Goal: Information Seeking & Learning: Learn about a topic

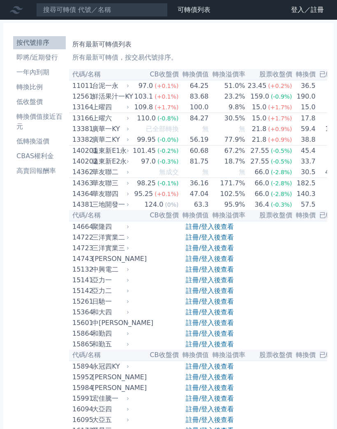
click at [200, 231] on link "註冊/登入後查看" at bounding box center [210, 227] width 48 height 8
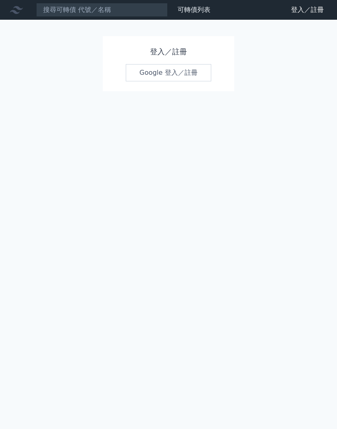
click at [171, 69] on link "Google 登入／註冊" at bounding box center [168, 72] width 85 height 17
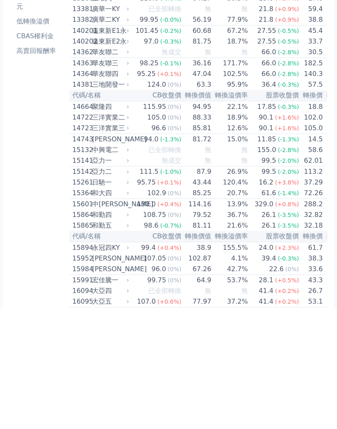
scroll to position [421, 0]
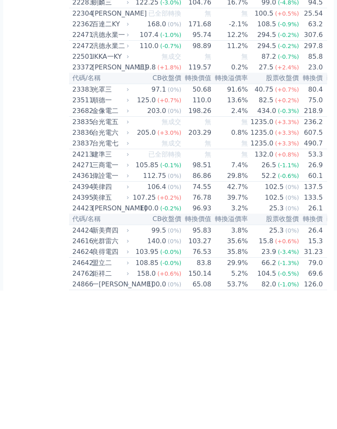
click at [102, 234] on div "順德一" at bounding box center [109, 239] width 35 height 10
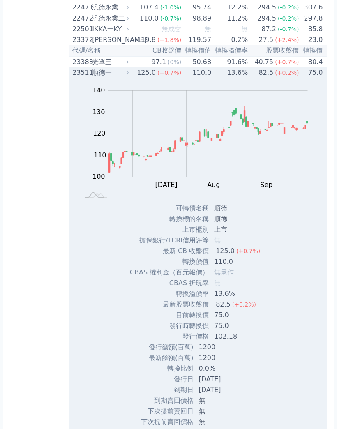
scroll to position [582, 0]
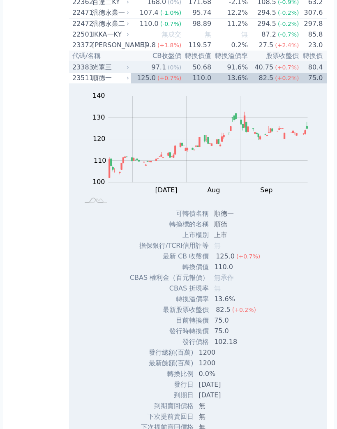
click at [106, 72] on div "光罩三" at bounding box center [109, 67] width 35 height 10
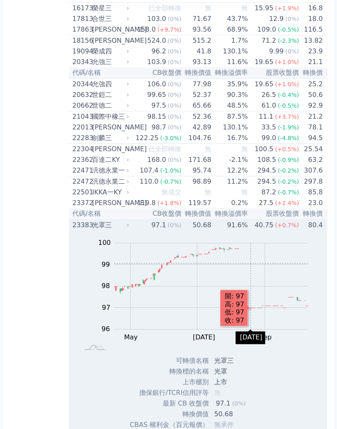
scroll to position [424, 0]
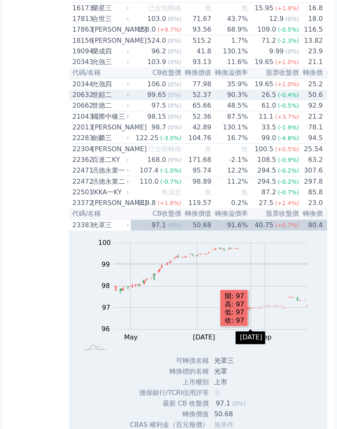
click at [107, 100] on div "世鎧二" at bounding box center [109, 95] width 35 height 10
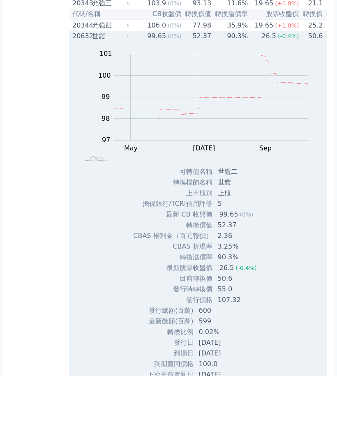
scroll to position [514, 0]
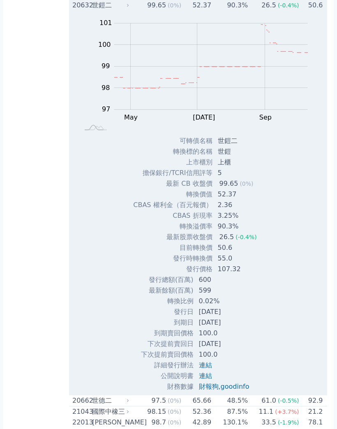
copy div "CBAS 權利金（百元報價） 2.36 CBAS 折現率 3.25% 轉換溢價率 90.3% 最新股票收盤價 26.5 (-0.4%) 目前轉換價 50.6 …"
click at [106, 10] on div "世鎧二" at bounding box center [109, 5] width 35 height 10
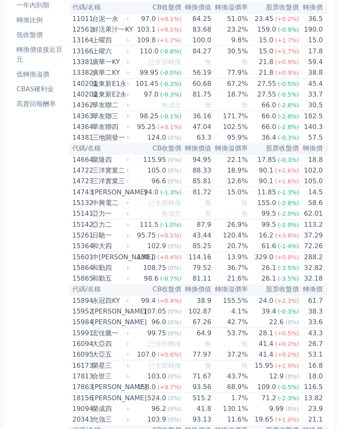
scroll to position [0, 0]
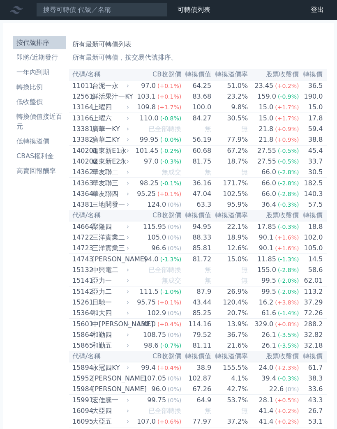
click at [46, 158] on li "CBAS權利金" at bounding box center [39, 156] width 53 height 10
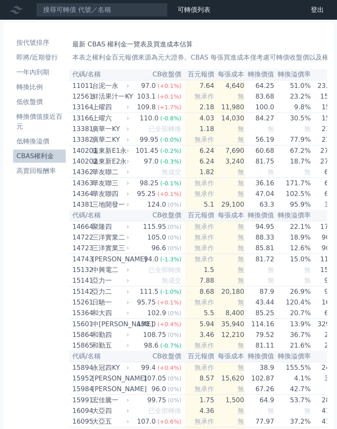
click at [46, 147] on link "低轉換溢價" at bounding box center [39, 141] width 53 height 13
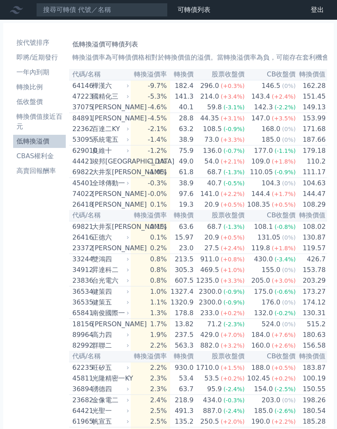
click at [41, 162] on link "CBAS權利金" at bounding box center [39, 156] width 53 height 13
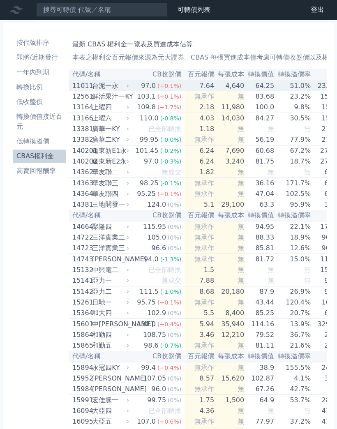
click at [110, 87] on div "台泥一永" at bounding box center [109, 86] width 35 height 10
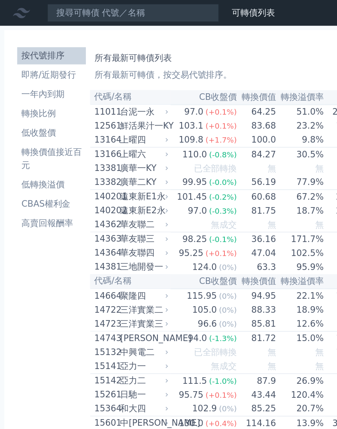
click at [43, 157] on li "CBAS權利金" at bounding box center [39, 156] width 53 height 10
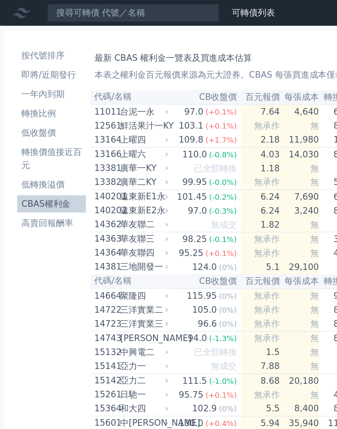
click at [42, 87] on li "轉換比例" at bounding box center [39, 87] width 53 height 10
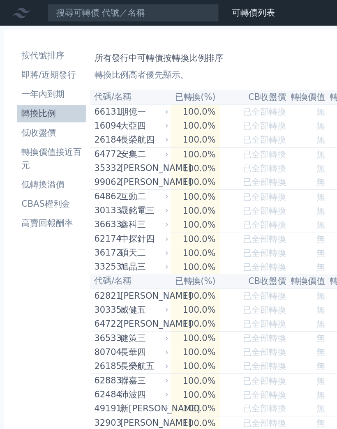
click at [41, 103] on li "低收盤價" at bounding box center [39, 102] width 53 height 10
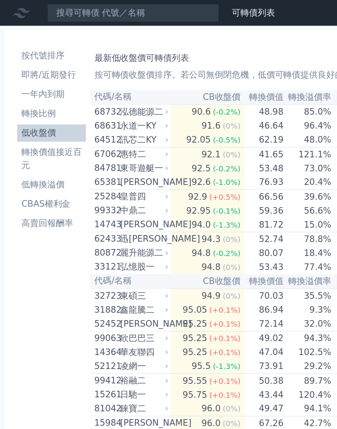
click at [34, 102] on li "低收盤價" at bounding box center [39, 102] width 53 height 10
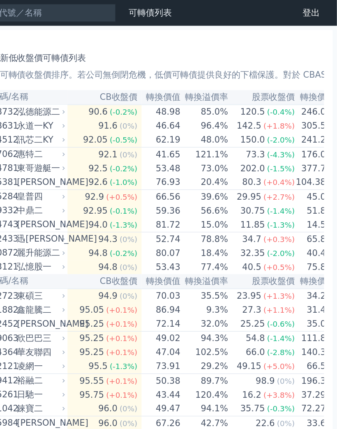
click at [217, 210] on td "77.4%" at bounding box center [235, 204] width 37 height 11
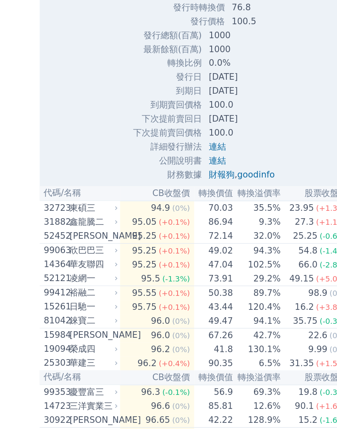
scroll to position [381, 0]
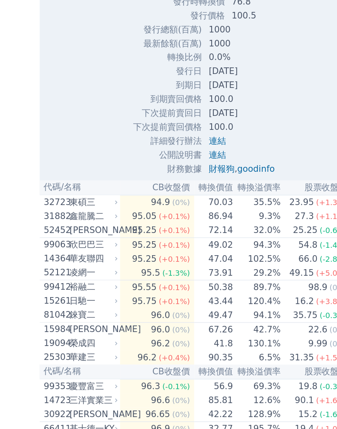
click at [92, 280] on div "凌網一" at bounding box center [109, 285] width 35 height 10
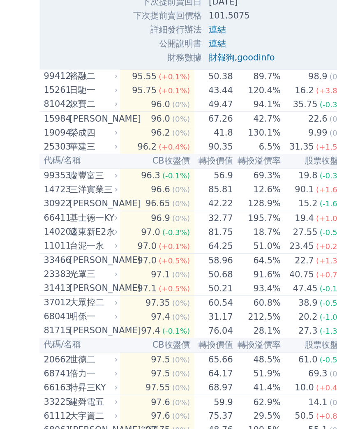
scroll to position [931, 0]
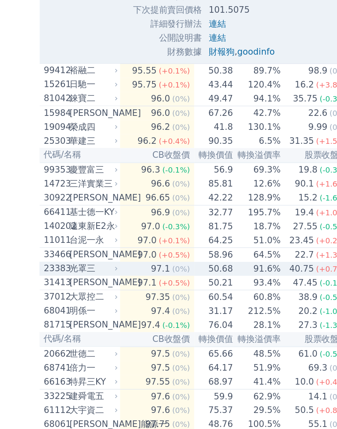
click at [92, 277] on div "光罩三" at bounding box center [109, 282] width 35 height 10
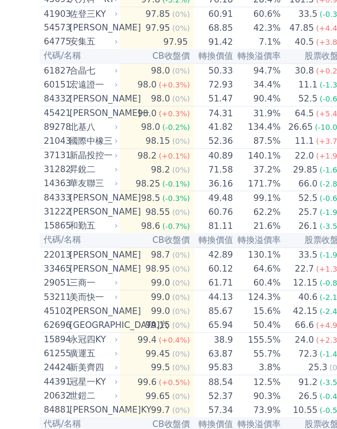
scroll to position [0, 0]
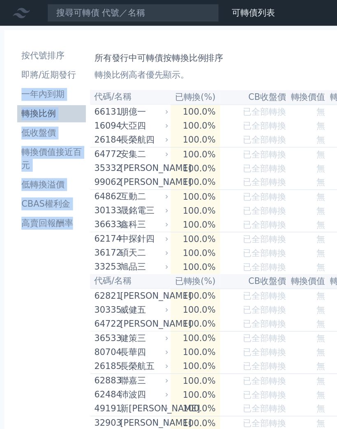
copy ul "一年內到期 轉換比例 低收盤價 轉換價值接近百元 低轉換溢價 CBAS權利金 高賣回報酬率"
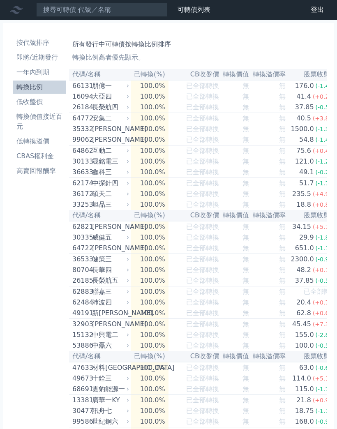
click at [37, 171] on li "高賣回報酬率" at bounding box center [39, 171] width 53 height 10
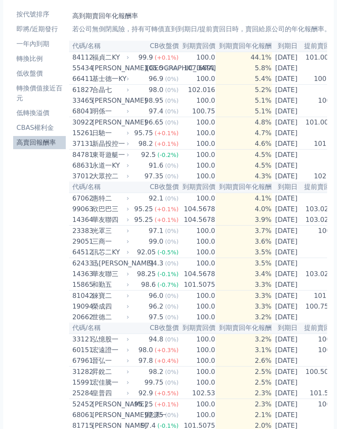
scroll to position [28, 0]
click at [101, 203] on div "惠特二" at bounding box center [109, 199] width 35 height 10
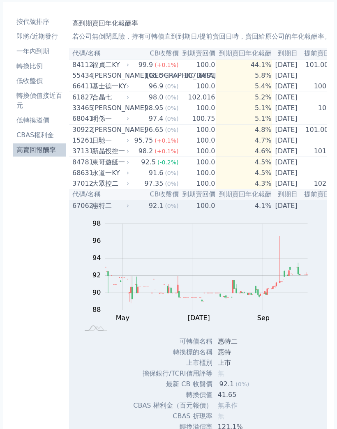
scroll to position [0, 0]
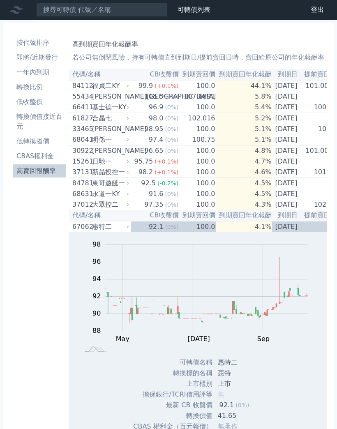
click at [42, 159] on li "CBAS權利金" at bounding box center [39, 156] width 53 height 10
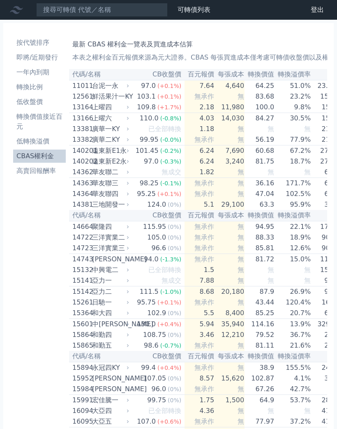
click at [116, 134] on div "廣華一KY" at bounding box center [109, 129] width 35 height 10
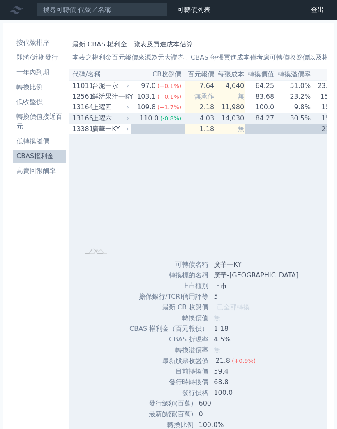
click at [110, 120] on div "上曜六" at bounding box center [109, 118] width 35 height 10
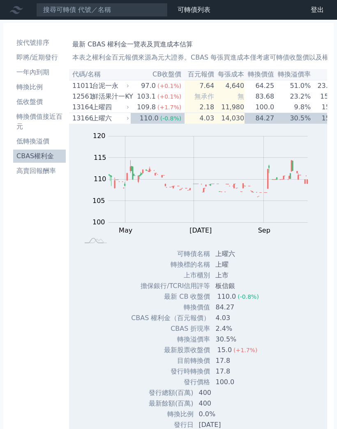
click at [240, 122] on td "14,030" at bounding box center [229, 118] width 30 height 11
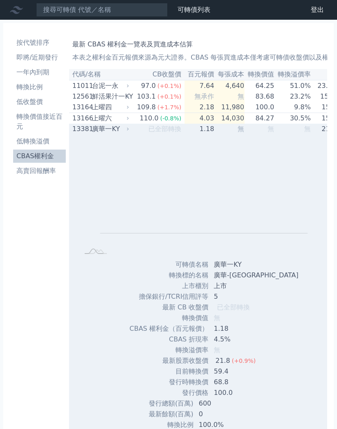
click at [223, 134] on td "無" at bounding box center [229, 129] width 30 height 11
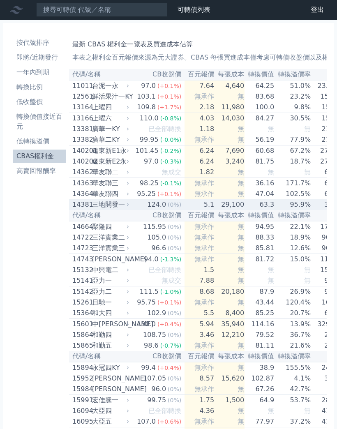
click at [112, 210] on div "三地開發一" at bounding box center [109, 205] width 35 height 10
